Goal: Task Accomplishment & Management: Use online tool/utility

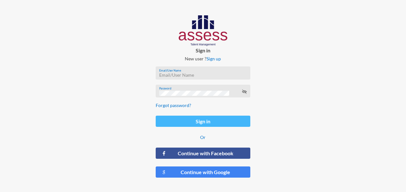
type input "[PERSON_NAME][EMAIL_ADDRESS][DOMAIN_NAME]"
click at [211, 120] on button "Sign in" at bounding box center [203, 121] width 94 height 11
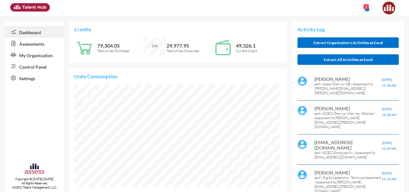
click at [368, 11] on mat-icon "notifications" at bounding box center [367, 9] width 8 height 8
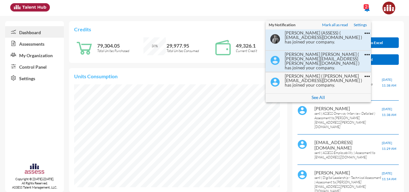
click at [241, 33] on div at bounding box center [204, 96] width 409 height 192
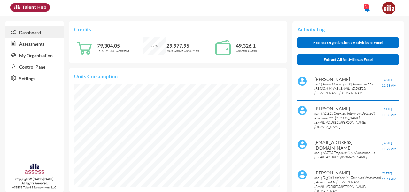
click at [41, 53] on link "My Organization" at bounding box center [34, 55] width 59 height 12
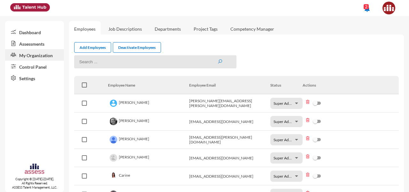
click at [111, 65] on input at bounding box center [155, 61] width 162 height 13
click at [158, 62] on input at bounding box center [155, 61] width 162 height 13
click at [49, 67] on link "Control Panel" at bounding box center [34, 67] width 59 height 12
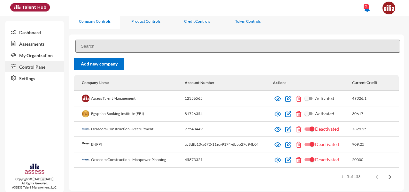
scroll to position [12, 0]
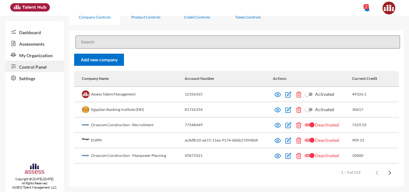
click at [109, 45] on input at bounding box center [237, 41] width 325 height 13
paste input "MIC23"
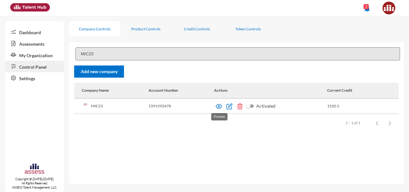
type input "MIC23"
click at [216, 108] on img at bounding box center [219, 106] width 6 height 6
